Goal: Information Seeking & Learning: Learn about a topic

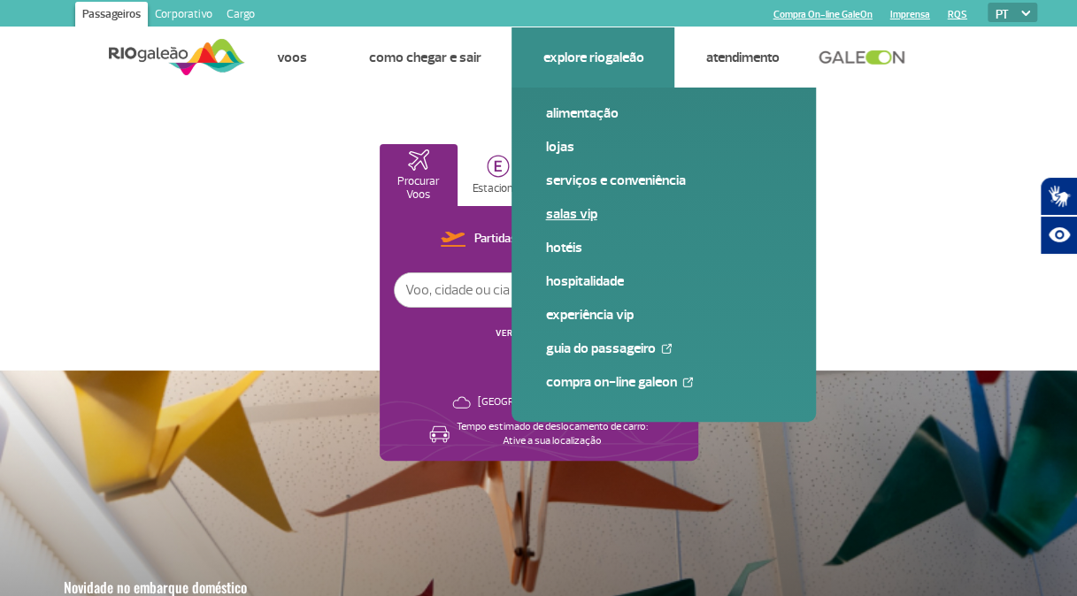
click at [559, 219] on link "Salas VIP" at bounding box center [663, 213] width 237 height 19
